Goal: Task Accomplishment & Management: Use online tool/utility

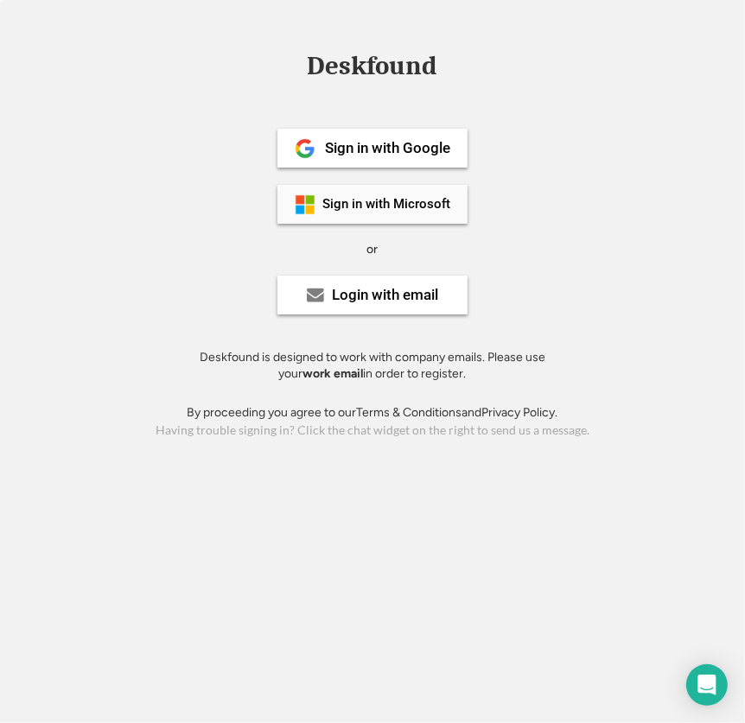
click at [385, 204] on div "Sign in with Microsoft" at bounding box center [386, 204] width 128 height 13
click at [382, 206] on div "Sign in with Microsoft" at bounding box center [386, 204] width 128 height 13
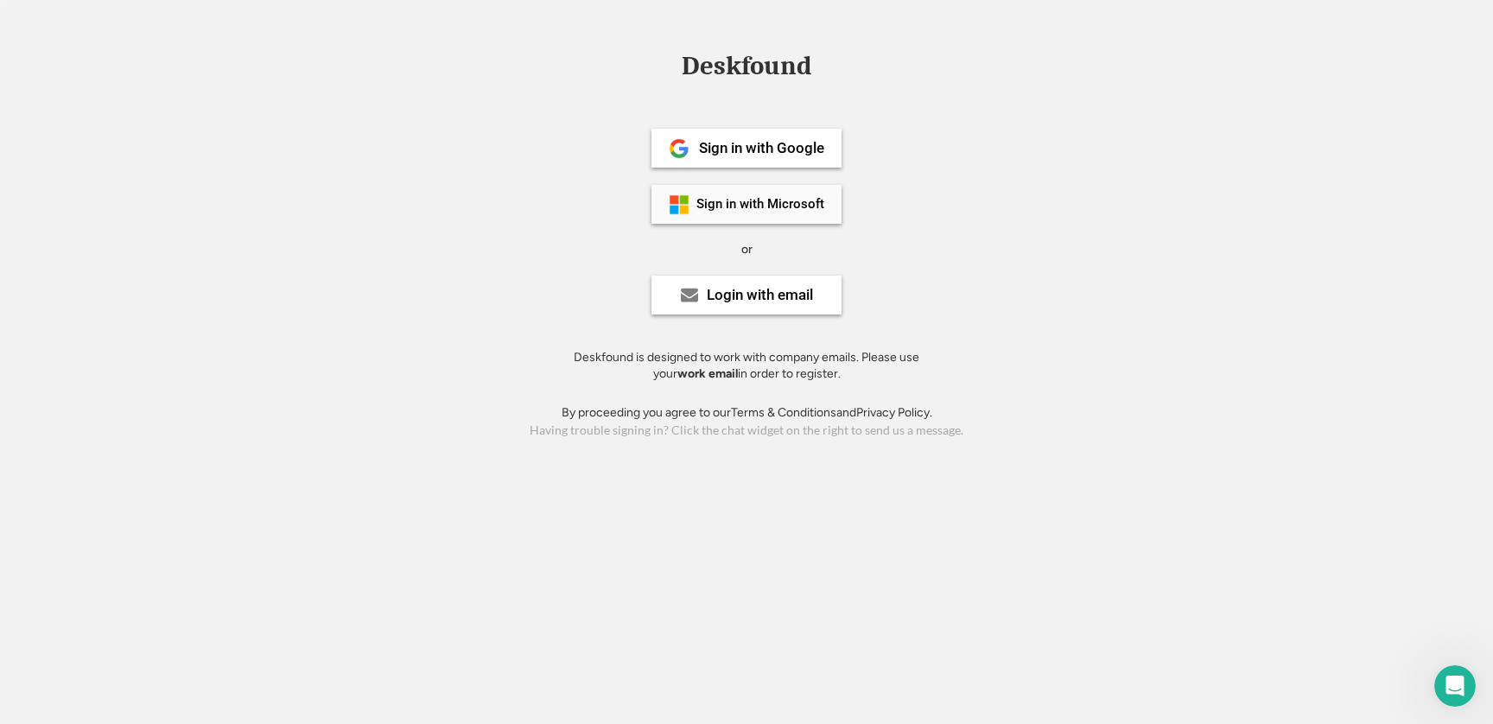
click at [737, 200] on div "Sign in with Microsoft" at bounding box center [760, 204] width 128 height 13
click at [761, 206] on div "Sign in with Microsoft" at bounding box center [760, 204] width 128 height 13
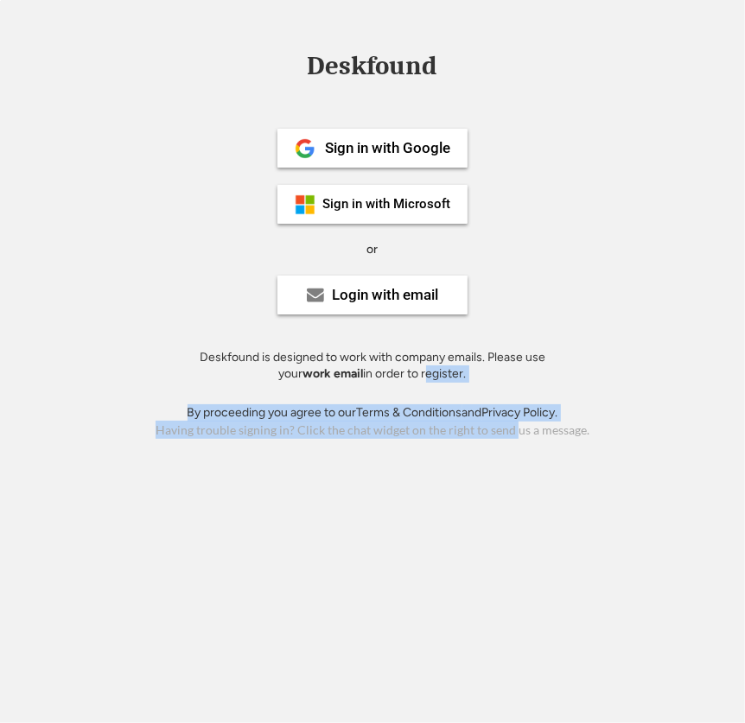
click at [447, 400] on div "Deskfound Sign in with Google Sign in with Microsoft or Login with email Deskfo…" at bounding box center [372, 361] width 745 height 723
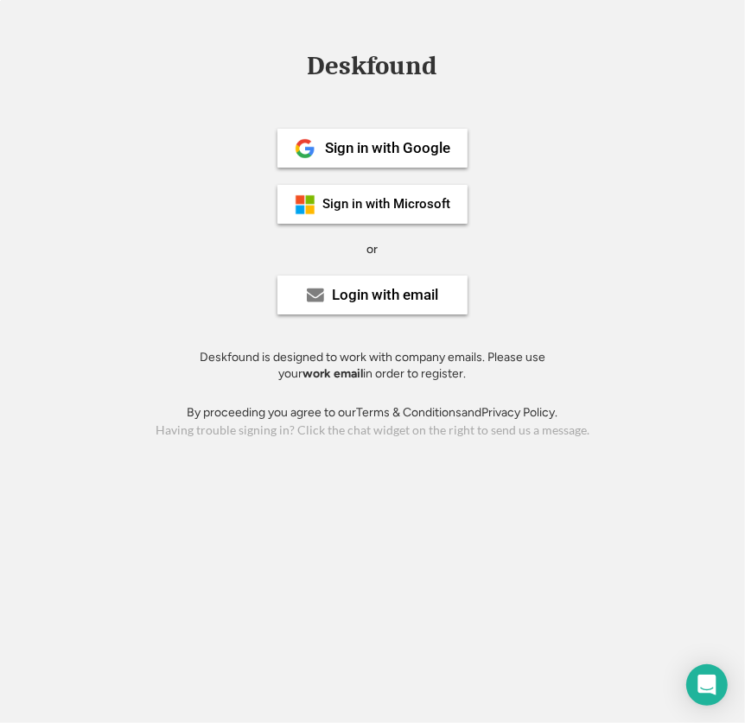
click at [584, 343] on div "Deskfound Sign in with Google Sign in with Microsoft or Login with email Deskfo…" at bounding box center [372, 248] width 745 height 390
click at [701, 668] on div "Open Intercom Messenger" at bounding box center [707, 685] width 46 height 46
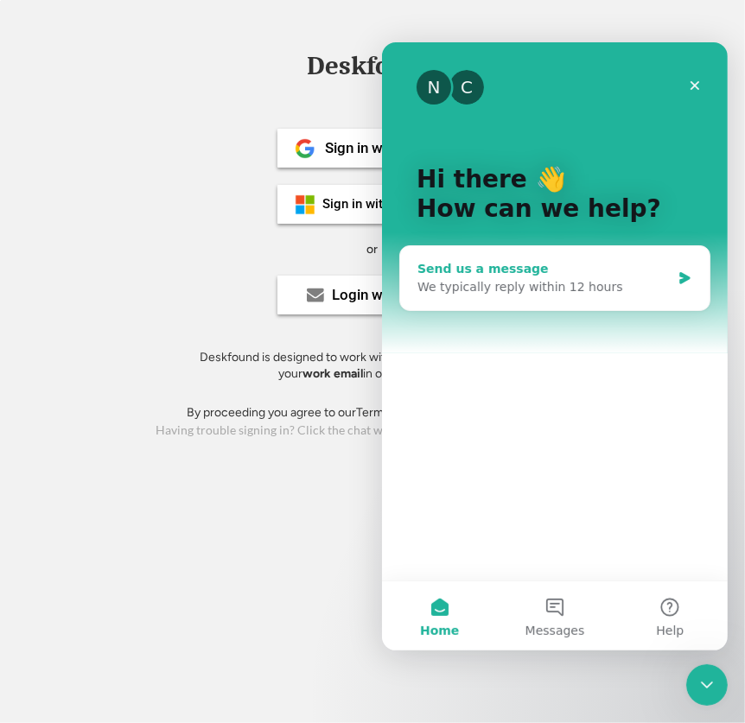
click at [524, 300] on div "Send us a message We typically reply within 12 hours" at bounding box center [553, 277] width 309 height 64
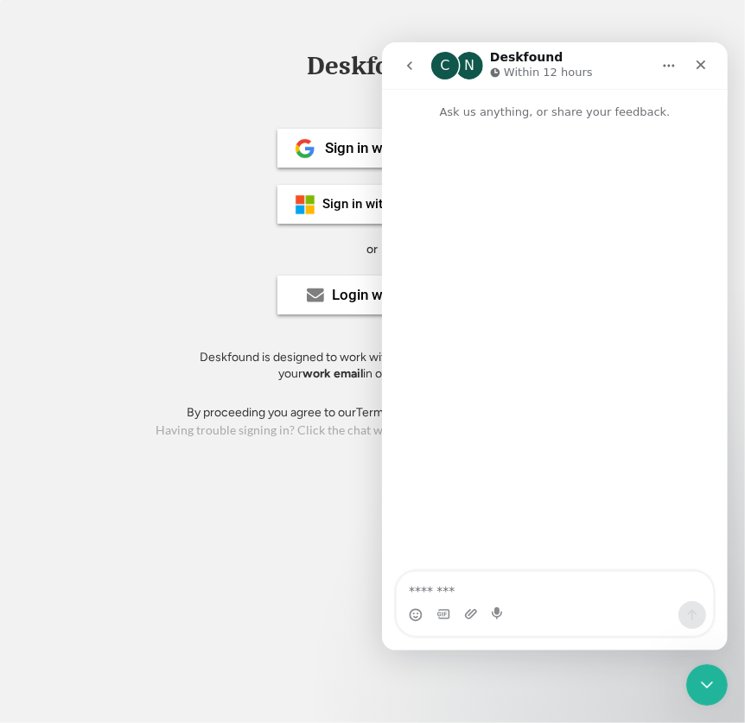
click at [464, 586] on textarea "Message…" at bounding box center [554, 585] width 316 height 29
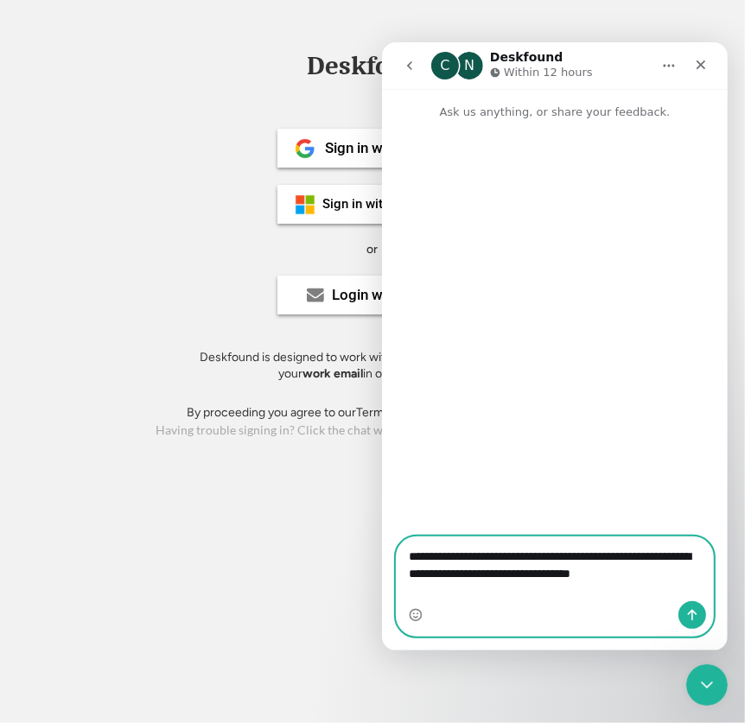
click at [655, 583] on textarea "**********" at bounding box center [554, 559] width 316 height 47
paste textarea "**********"
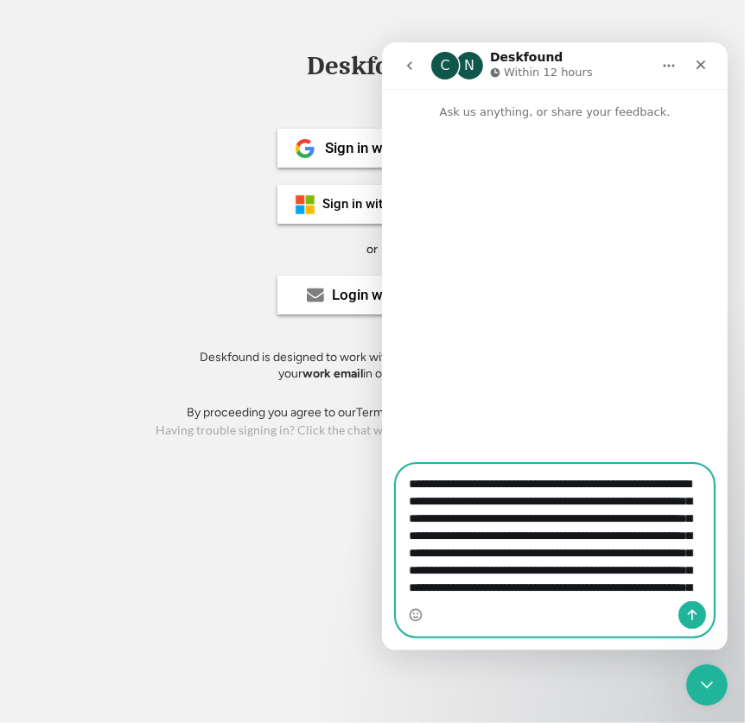
scroll to position [167, 0]
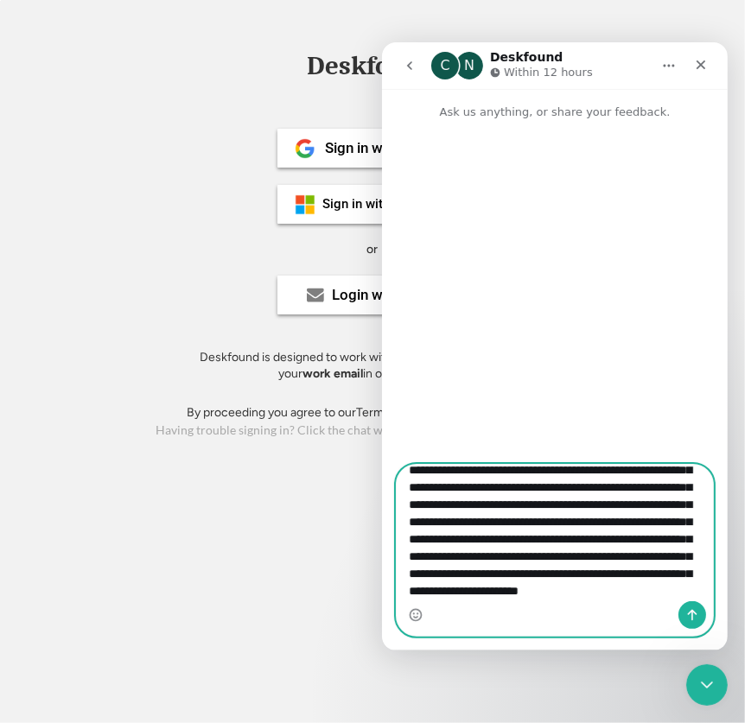
type textarea "**********"
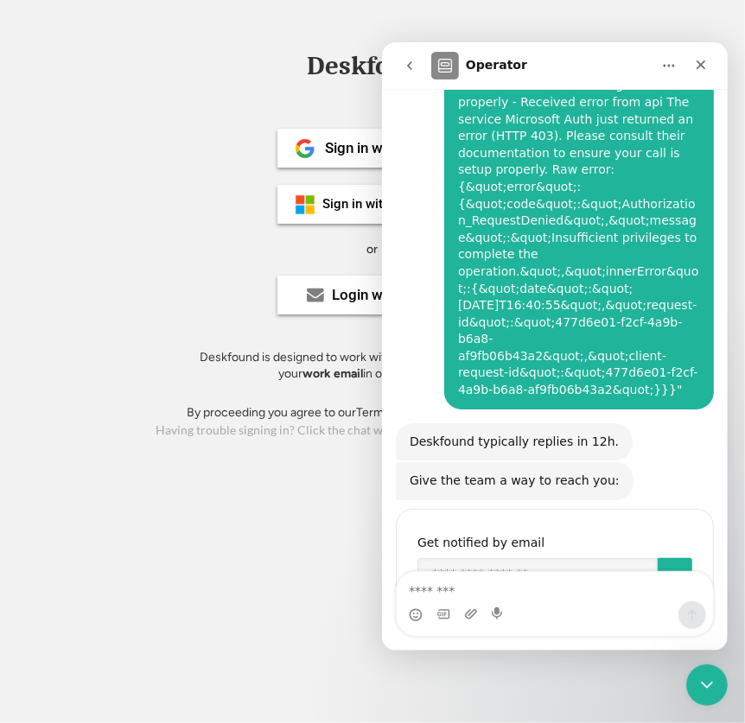
scroll to position [143, 0]
click at [559, 557] on input "Enter your email" at bounding box center [536, 574] width 240 height 35
type input "**********"
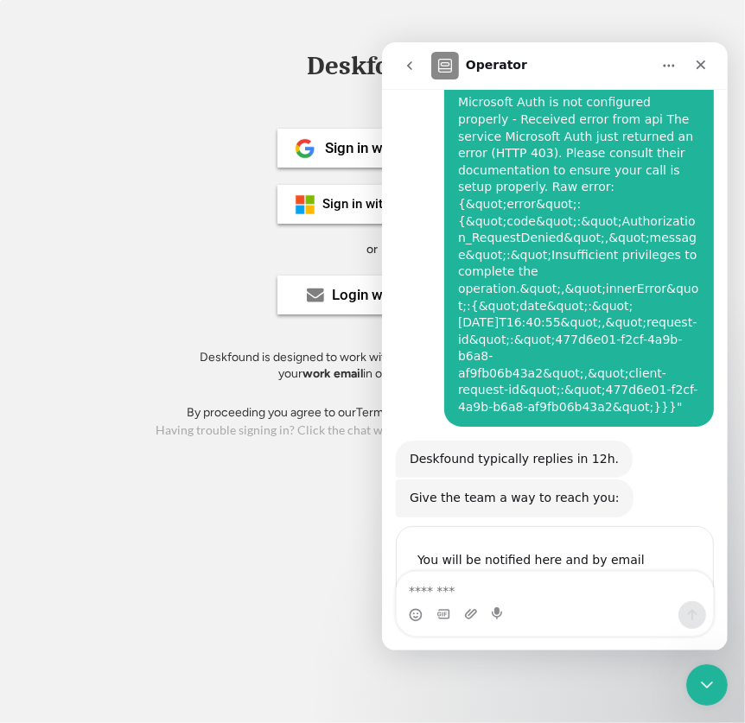
scroll to position [125, 0]
click at [228, 183] on div "Sign in with Google Sign in with Microsoft or Login with email Deskfound is des…" at bounding box center [372, 249] width 389 height 310
click at [695, 68] on icon "Close" at bounding box center [700, 64] width 14 height 14
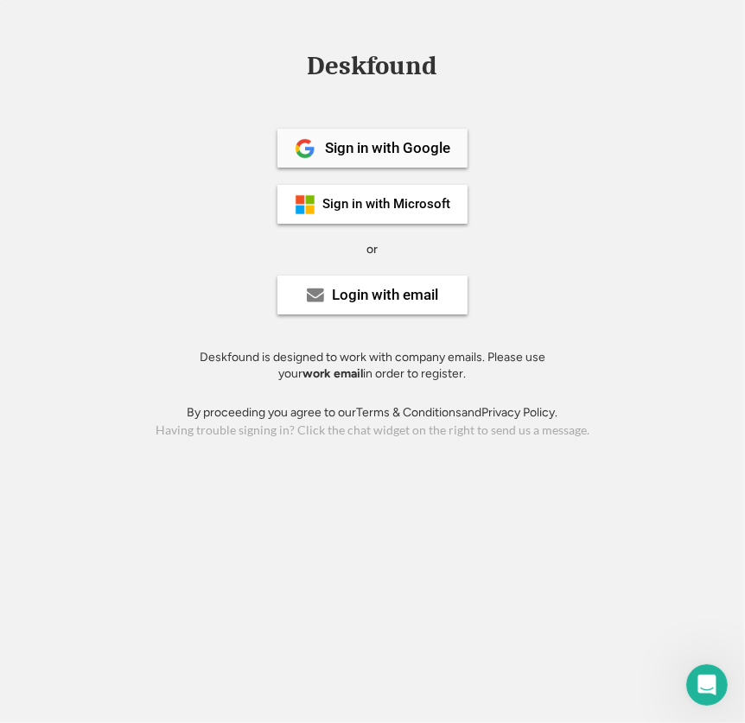
click at [398, 152] on div "Sign in with Google" at bounding box center [387, 148] width 125 height 15
click at [399, 230] on div "Sign in with Google Sign in with Microsoft or Login with email Deskfound is des…" at bounding box center [372, 249] width 389 height 310
click at [403, 210] on div "Sign in with Microsoft" at bounding box center [386, 204] width 128 height 13
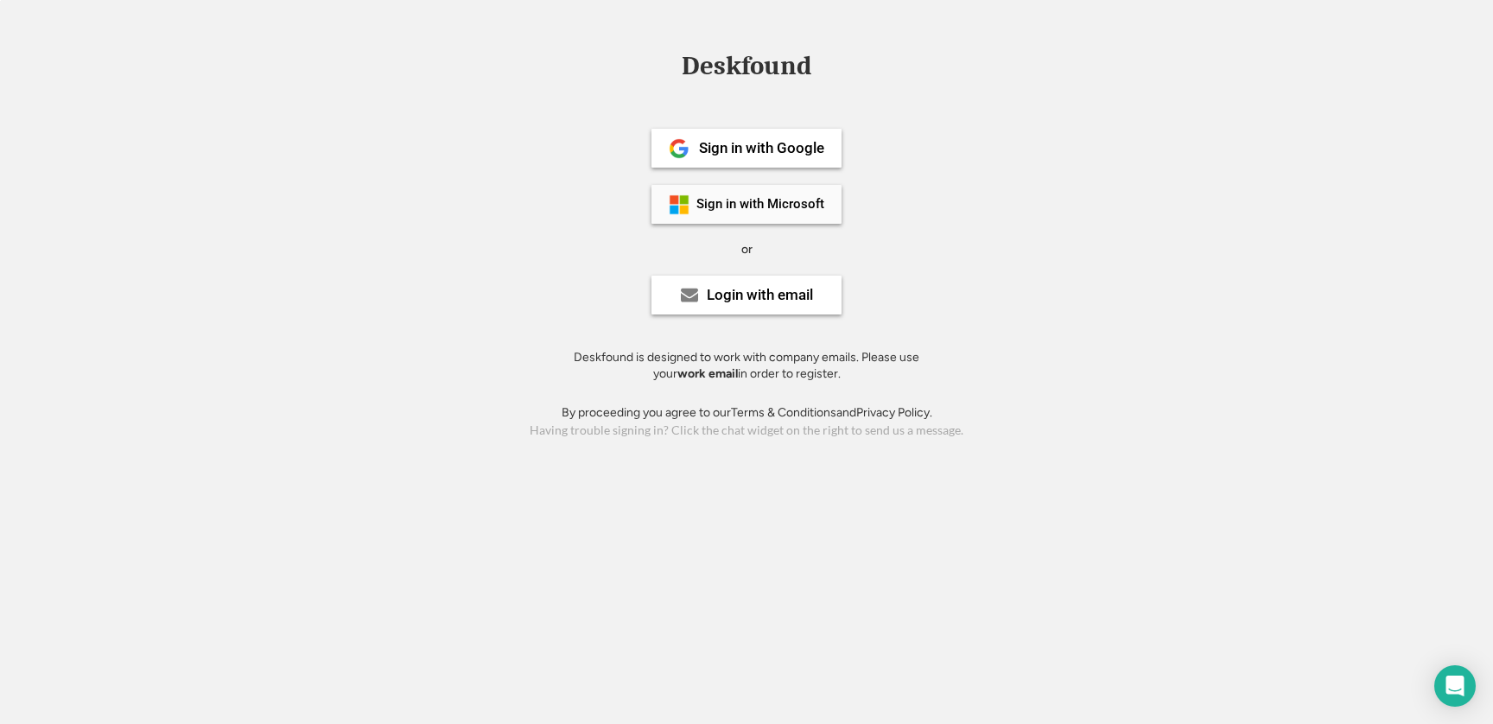
click at [792, 205] on div "Sign in with Microsoft" at bounding box center [760, 204] width 128 height 13
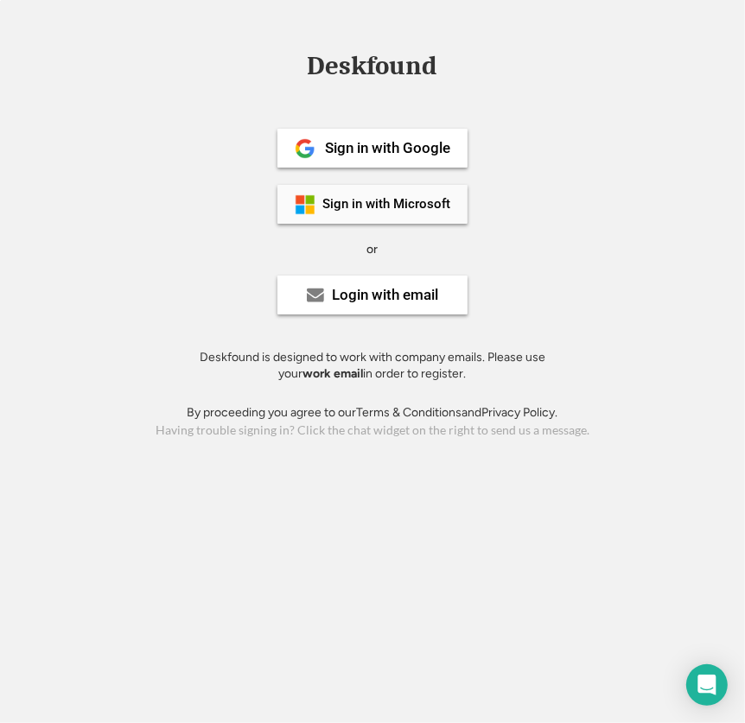
click at [398, 213] on div "Sign in with Microsoft" at bounding box center [372, 204] width 190 height 39
